Goal: Check status: Check status

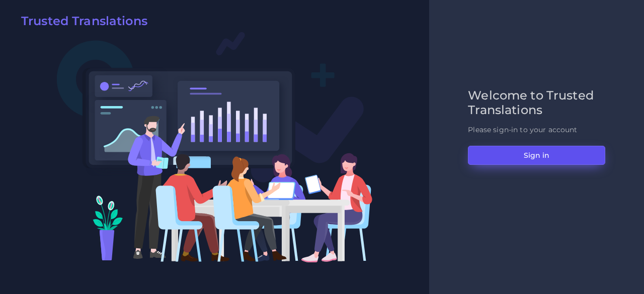
click at [500, 155] on button "Sign in" at bounding box center [536, 155] width 137 height 19
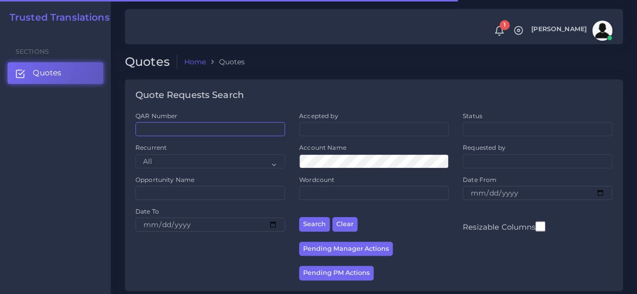
click at [154, 129] on input "QAR Number" at bounding box center [209, 129] width 149 height 14
paste input "QAR125636"
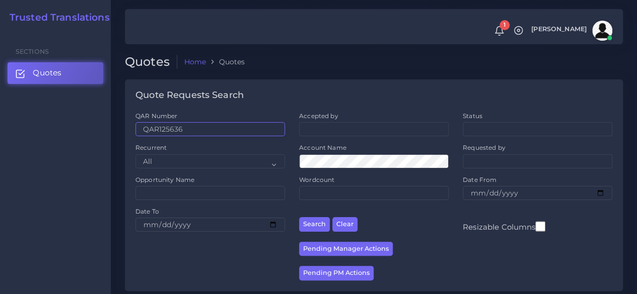
type input "QAR125636"
click at [299, 217] on button "Search" at bounding box center [314, 224] width 31 height 15
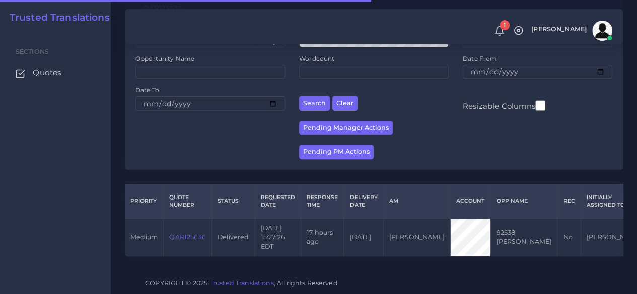
scroll to position [138, 0]
click at [172, 233] on link "QAR125636" at bounding box center [187, 237] width 36 height 8
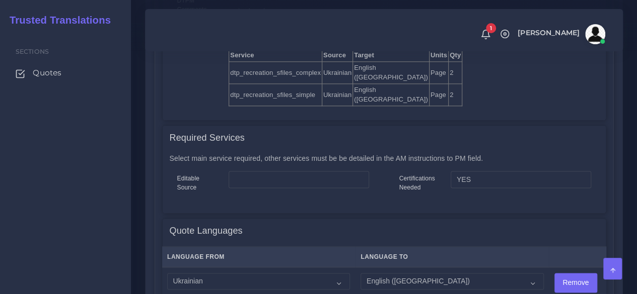
scroll to position [654, 0]
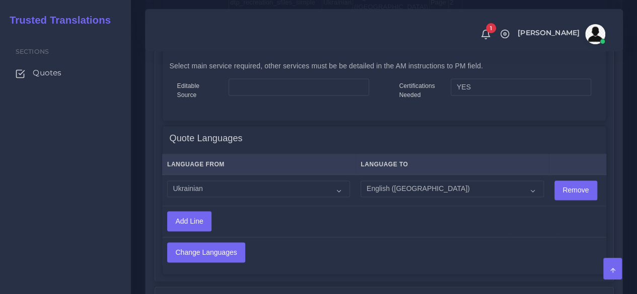
click at [109, 168] on div "Sections Quotes" at bounding box center [65, 162] width 131 height 263
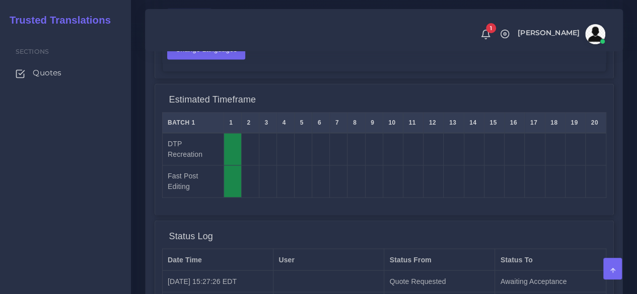
scroll to position [855, 0]
